Goal: Task Accomplishment & Management: Use online tool/utility

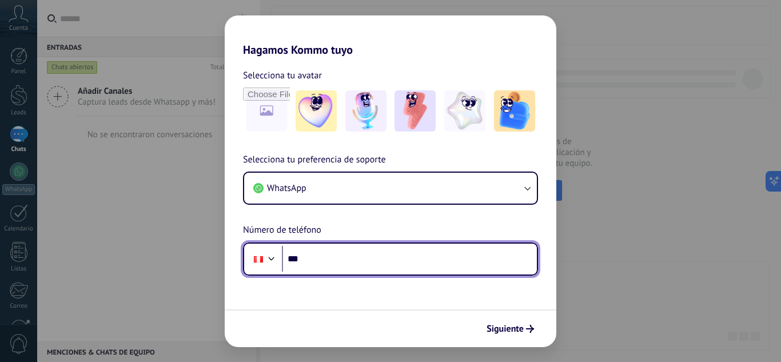
click at [411, 261] on input "***" at bounding box center [409, 259] width 255 height 26
type input "**********"
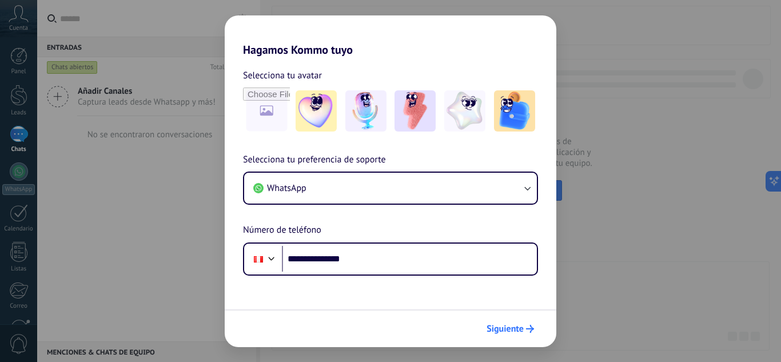
click at [524, 331] on span "Siguiente" at bounding box center [510, 329] width 47 height 8
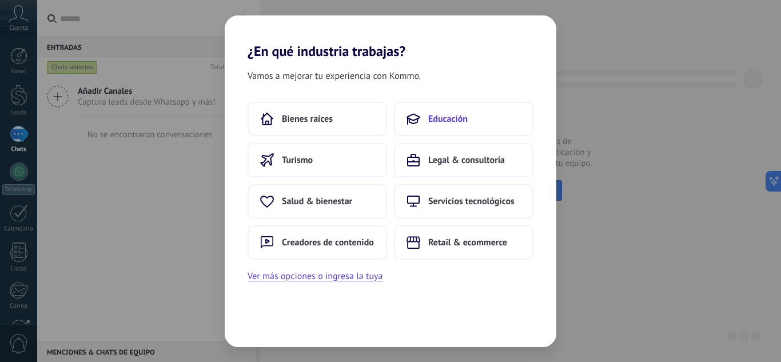
click at [432, 134] on button "Educación" at bounding box center [464, 119] width 140 height 34
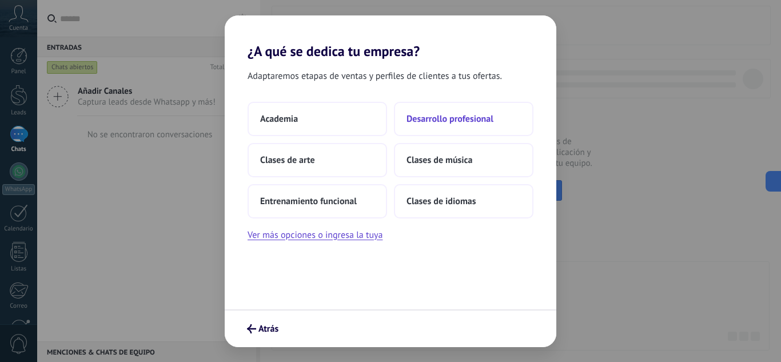
click at [412, 122] on span "Desarrollo profesional" at bounding box center [450, 118] width 87 height 11
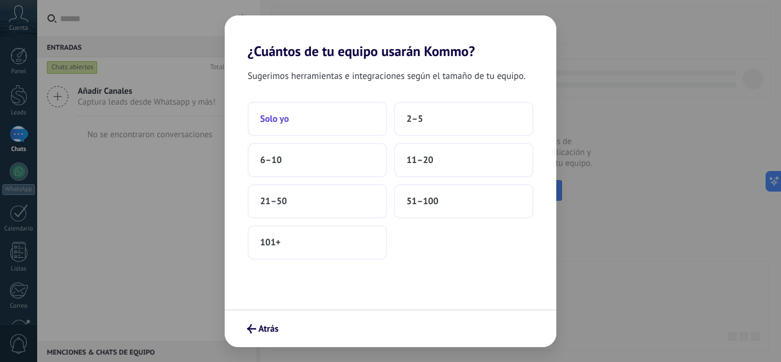
click at [342, 124] on button "Solo yo" at bounding box center [318, 119] width 140 height 34
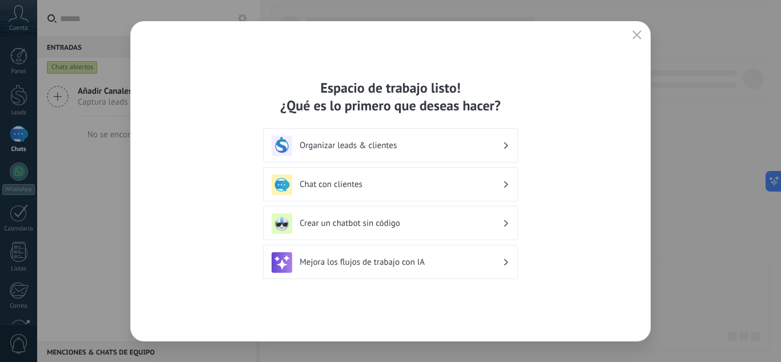
click at [635, 45] on div "Espacio de trabajo listo! ¿Qué es lo primero que deseas hacer? Organizar leads …" at bounding box center [390, 181] width 521 height 320
click at [638, 27] on button "button" at bounding box center [637, 35] width 15 height 16
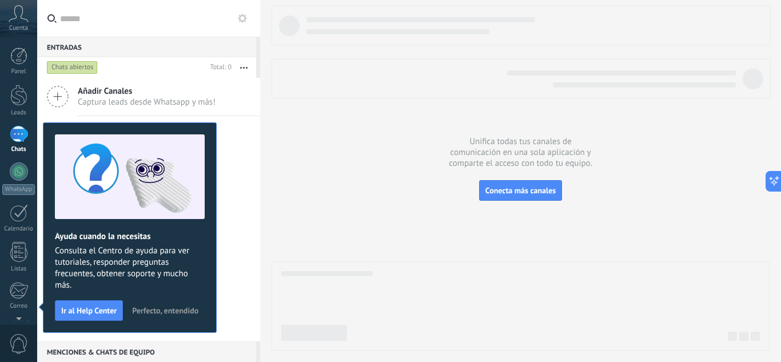
click at [187, 307] on span "Perfecto, entendido" at bounding box center [165, 311] width 66 height 8
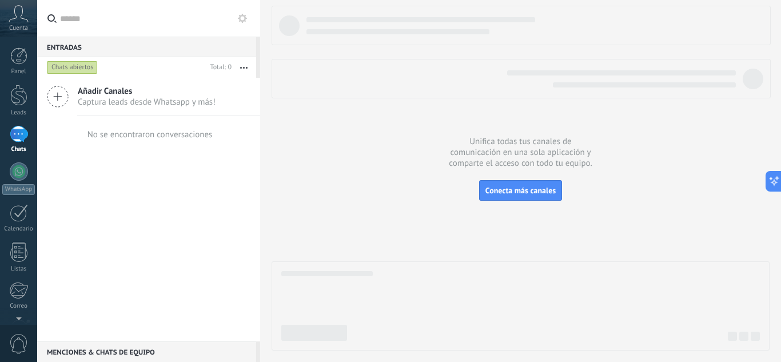
click at [241, 17] on icon at bounding box center [242, 18] width 9 height 9
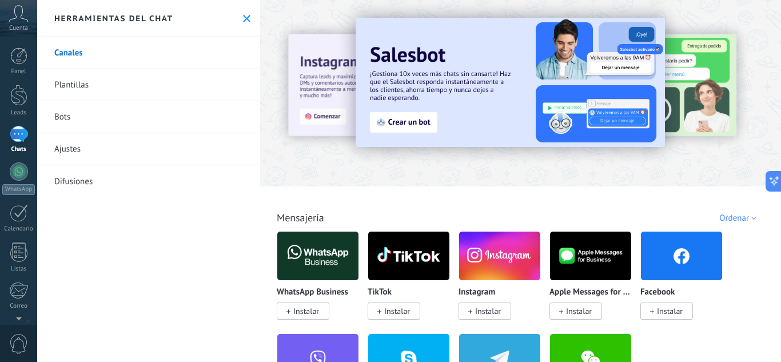
click at [176, 115] on link "Bots" at bounding box center [148, 117] width 223 height 32
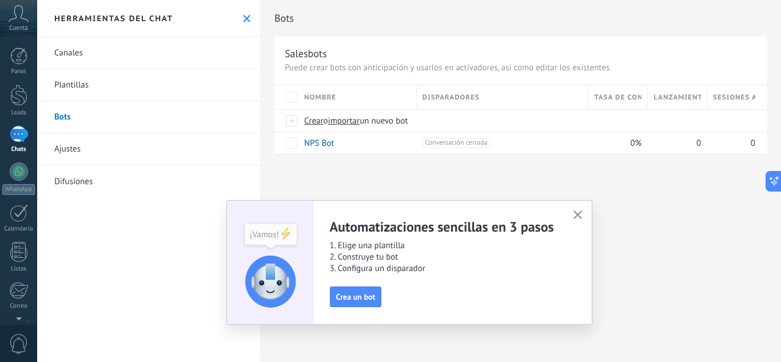
click at [586, 213] on div "Automatizaciones sencillas en 3 pasos 1. Elige una plantilla 2. Construye tu bo…" at bounding box center [410, 262] width 366 height 125
click at [576, 212] on use "button" at bounding box center [578, 215] width 9 height 9
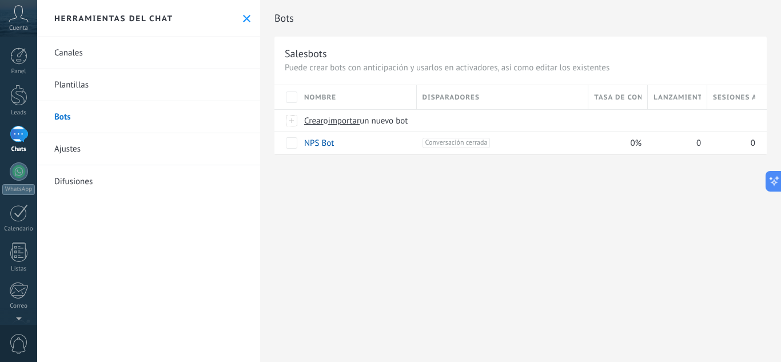
click at [184, 58] on link "Canales" at bounding box center [148, 53] width 223 height 32
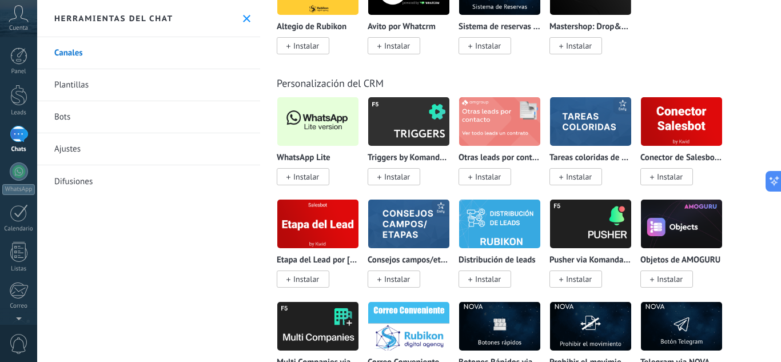
scroll to position [2804, 0]
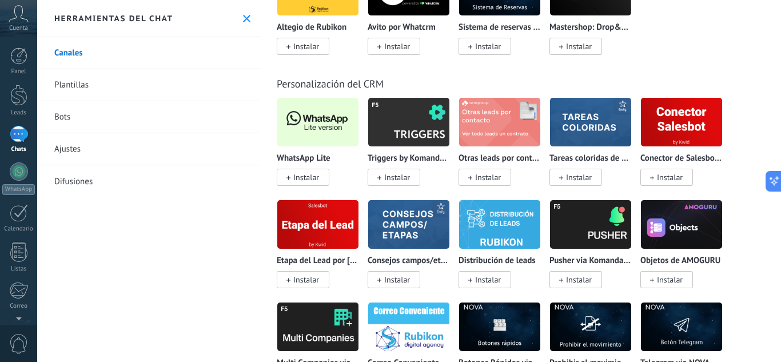
click at [327, 173] on span "Instalar" at bounding box center [303, 177] width 53 height 17
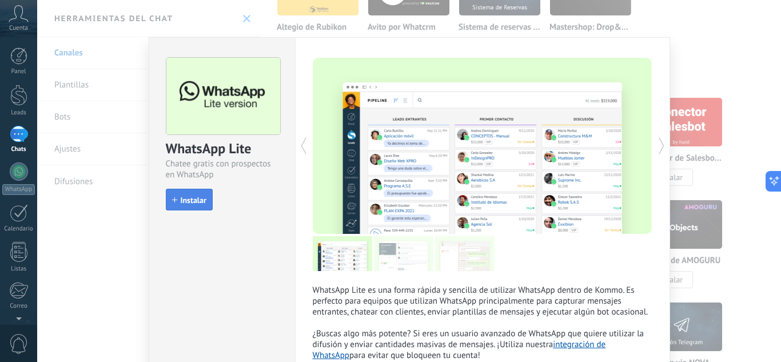
click at [200, 201] on span "Instalar" at bounding box center [194, 200] width 26 height 8
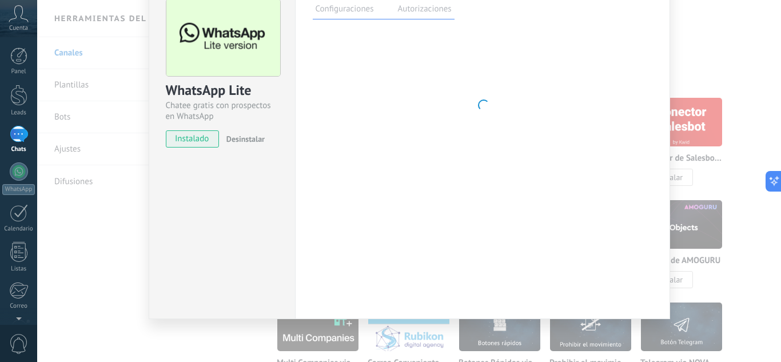
scroll to position [8, 0]
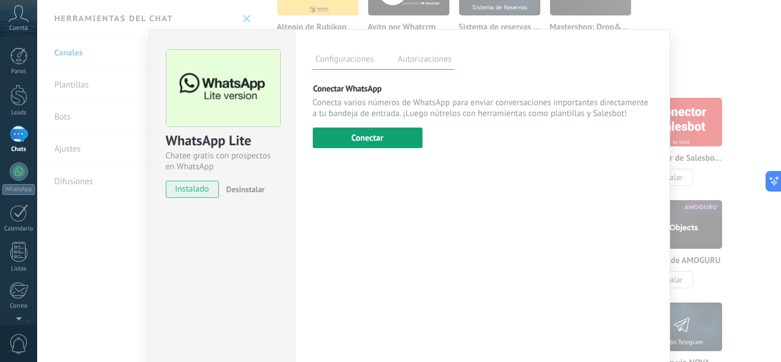
click at [376, 138] on button "Conectar" at bounding box center [368, 138] width 110 height 21
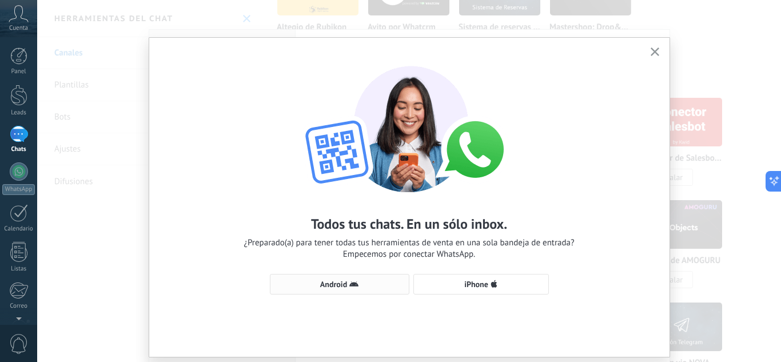
click at [339, 279] on button "Android" at bounding box center [340, 284] width 140 height 21
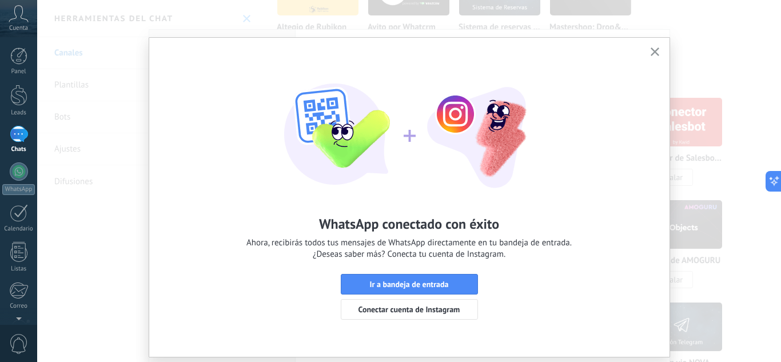
click at [341, 279] on button "Ir a bandeja de entrada" at bounding box center [409, 284] width 137 height 21
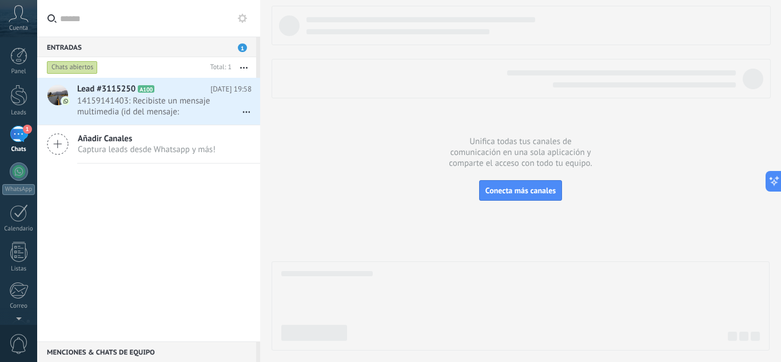
click at [23, 134] on div "1" at bounding box center [19, 134] width 18 height 17
